Goal: Navigation & Orientation: Find specific page/section

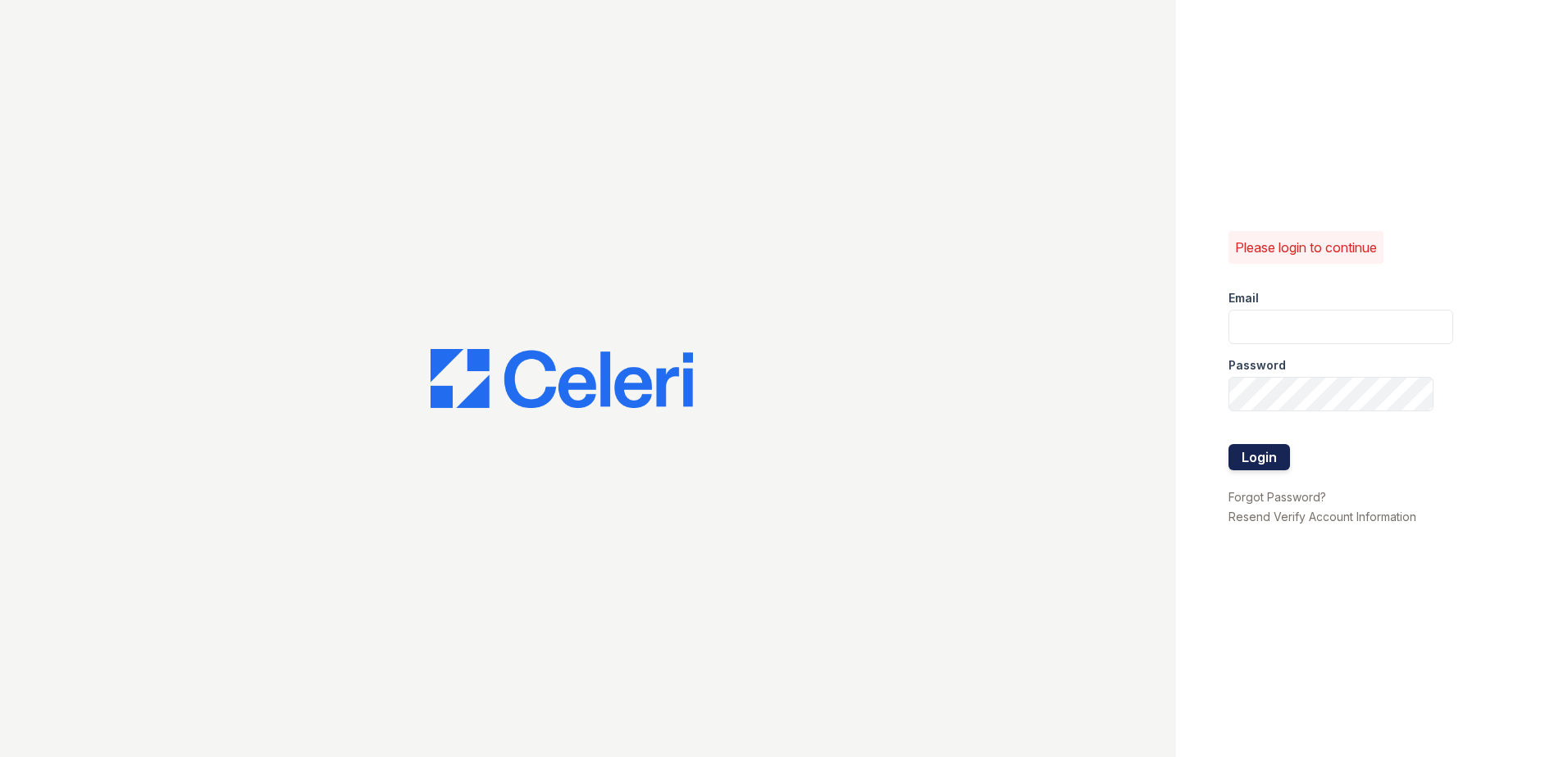
type input "[EMAIL_ADDRESS][DOMAIN_NAME]"
click at [1285, 462] on button "Login" at bounding box center [1259, 457] width 62 height 26
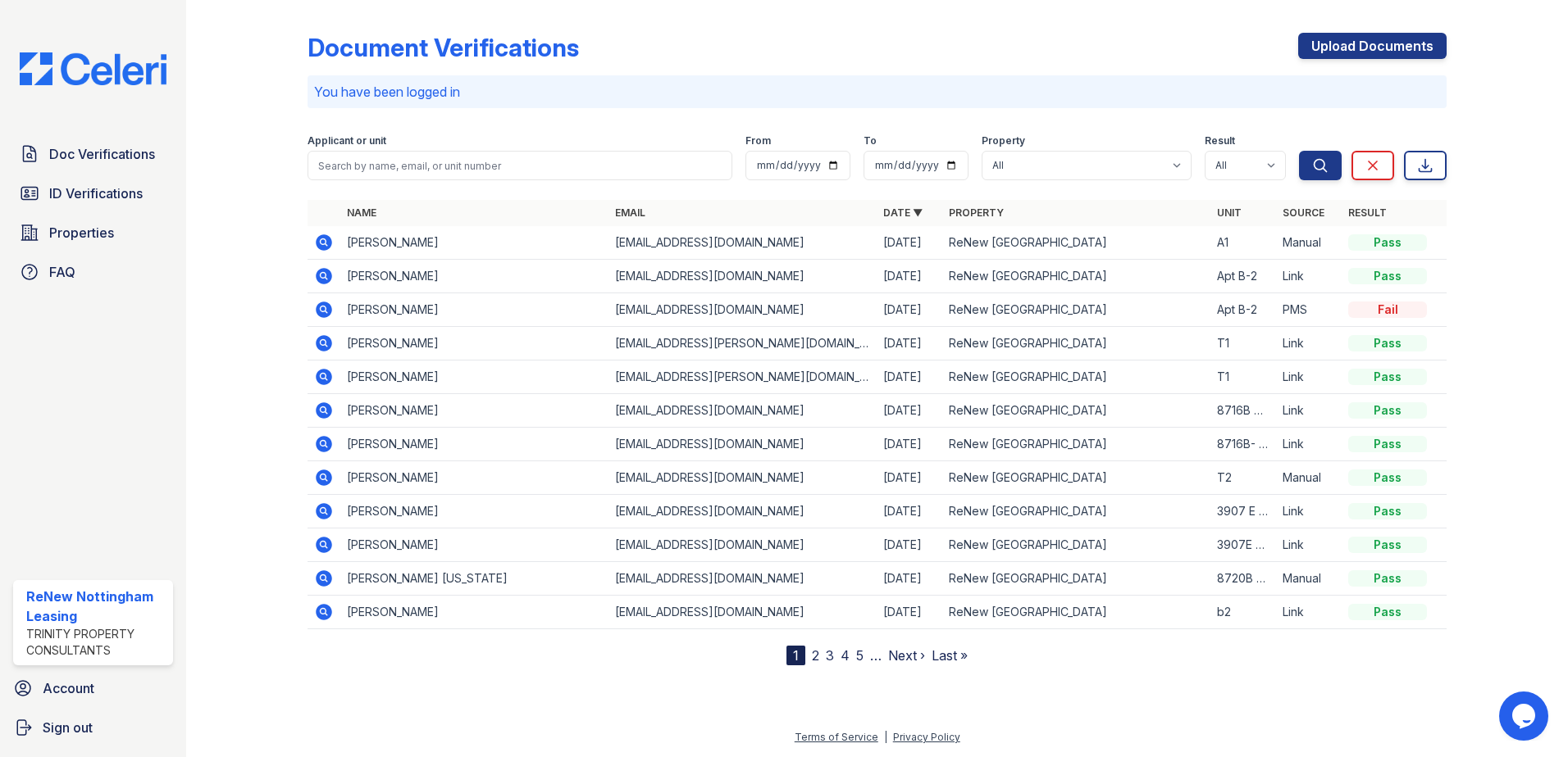
click at [817, 659] on link "2" at bounding box center [815, 656] width 7 height 17
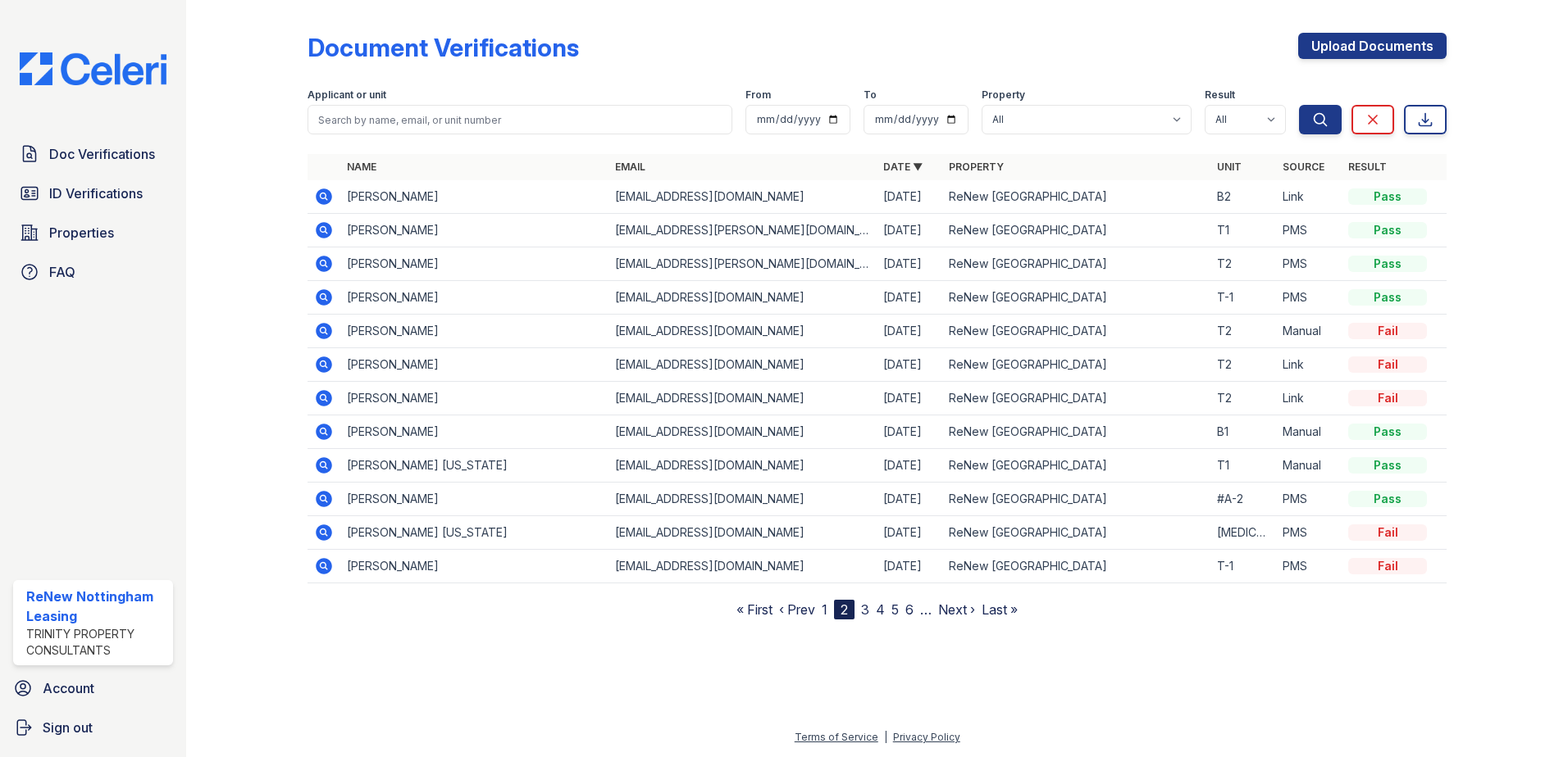
click at [866, 611] on link "3" at bounding box center [865, 610] width 8 height 17
